Goal: Task Accomplishment & Management: Manage account settings

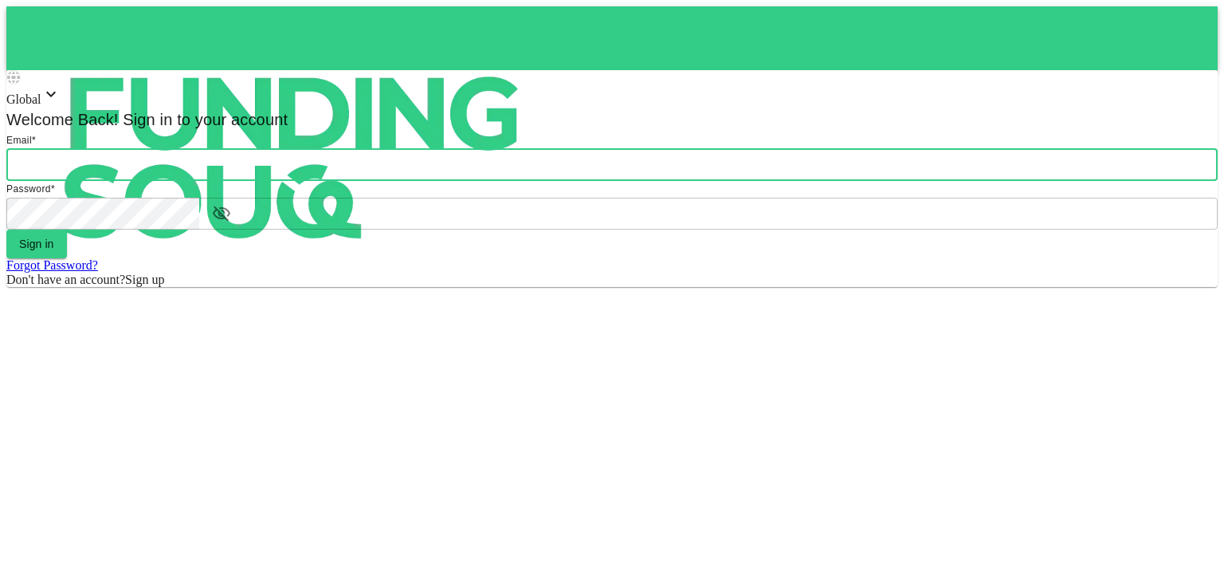
click at [555, 181] on input "email" at bounding box center [611, 165] width 1211 height 32
type input "[PERSON_NAME][EMAIL_ADDRESS][DOMAIN_NAME]"
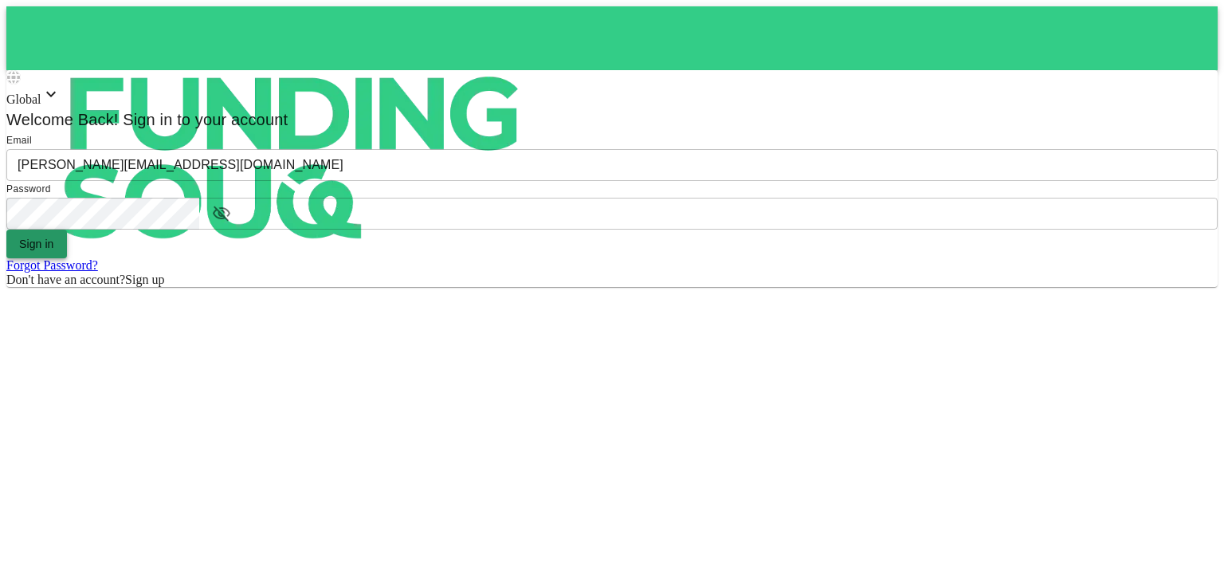
click at [67, 258] on button "Sign in" at bounding box center [36, 244] width 61 height 29
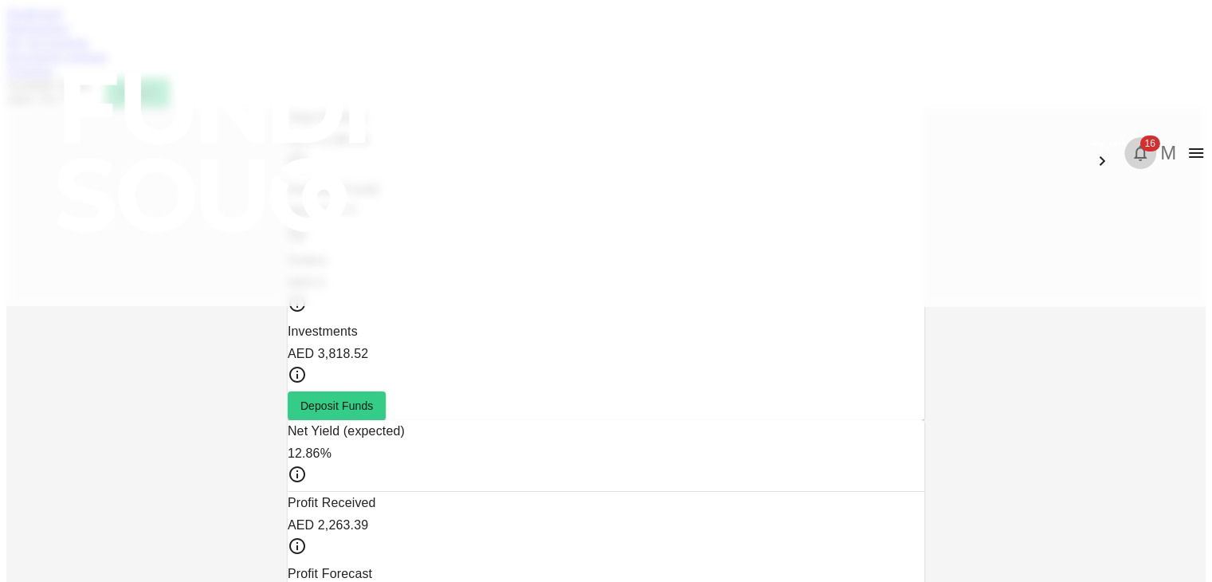
click at [1140, 135] on span "16" at bounding box center [1150, 143] width 20 height 16
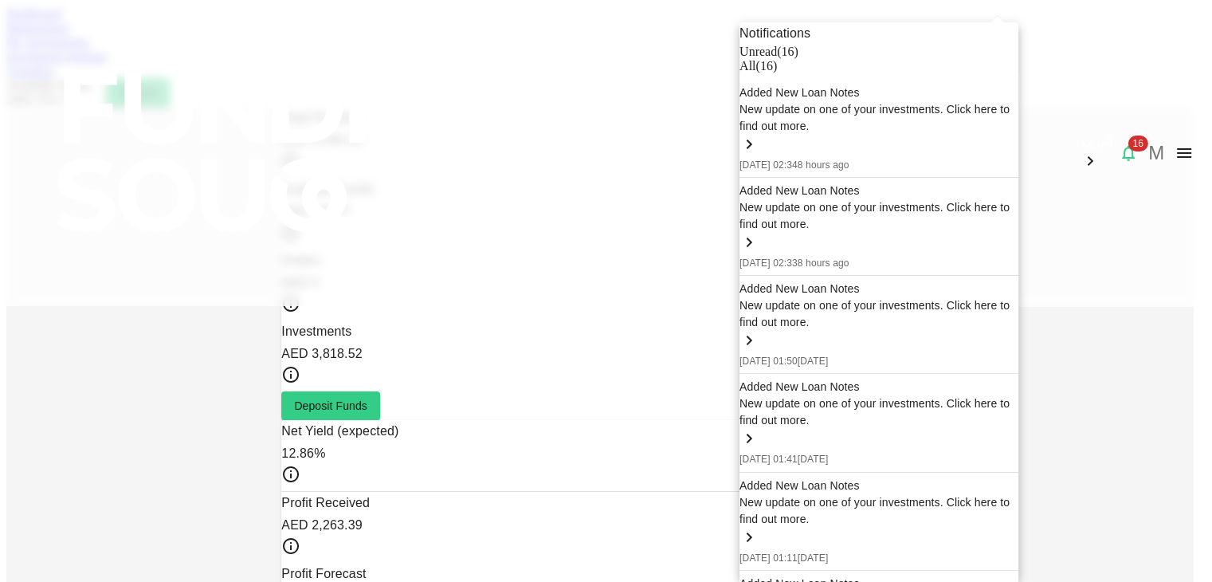
click at [381, 82] on div at bounding box center [606, 291] width 1212 height 582
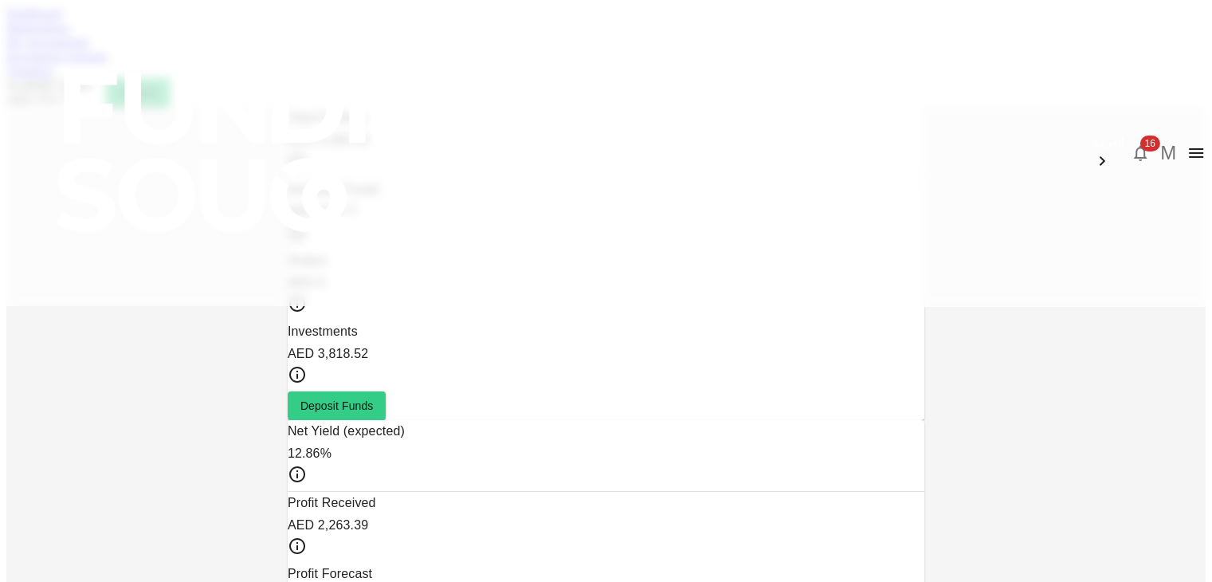
click at [89, 49] on link "My Investments" at bounding box center [47, 42] width 83 height 14
